Goal: Obtain resource: Obtain resource

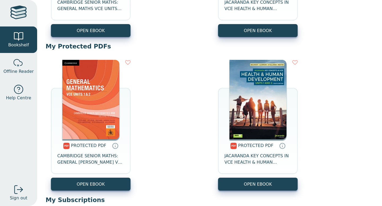
scroll to position [170, 0]
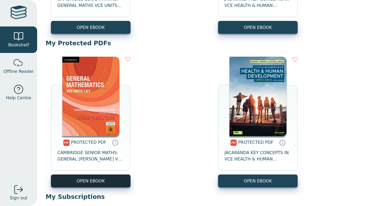
click at [85, 183] on link "OPEN EBOOK" at bounding box center [91, 181] width 80 height 13
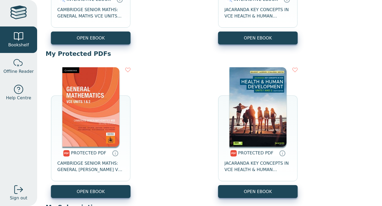
scroll to position [191, 0]
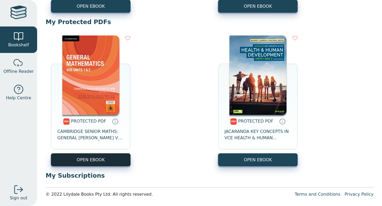
click at [110, 159] on link "OPEN EBOOK" at bounding box center [91, 160] width 80 height 13
